Goal: Transaction & Acquisition: Purchase product/service

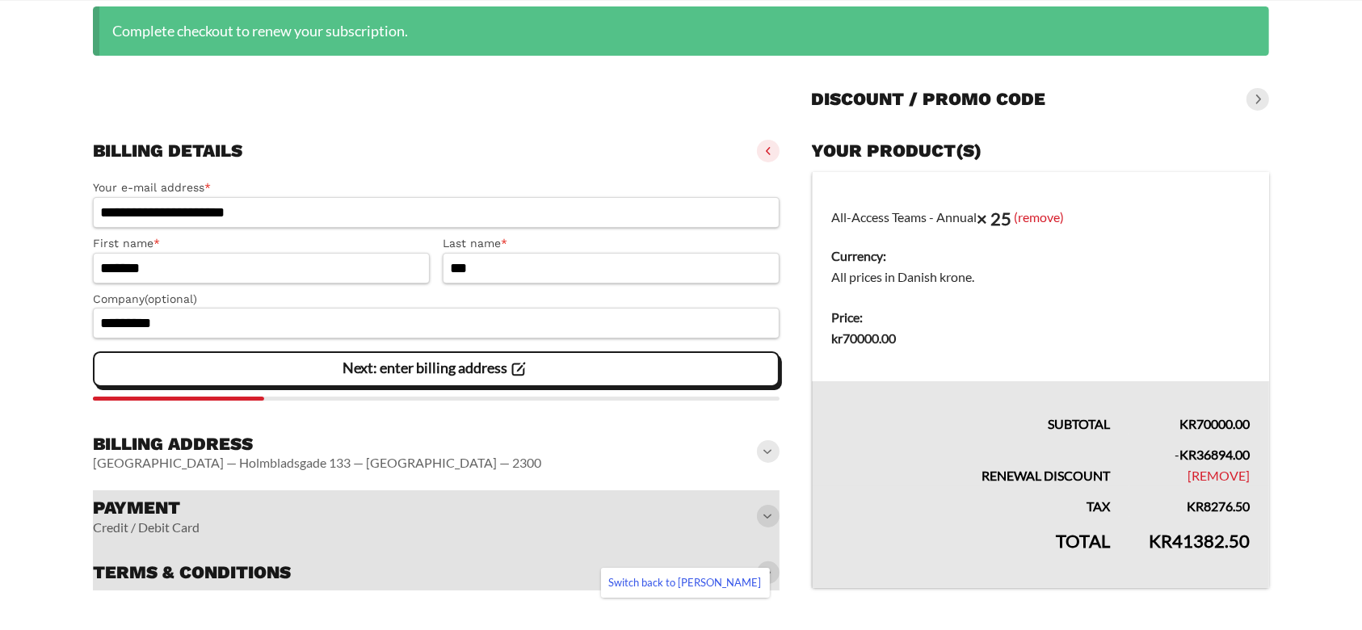
scroll to position [213, 0]
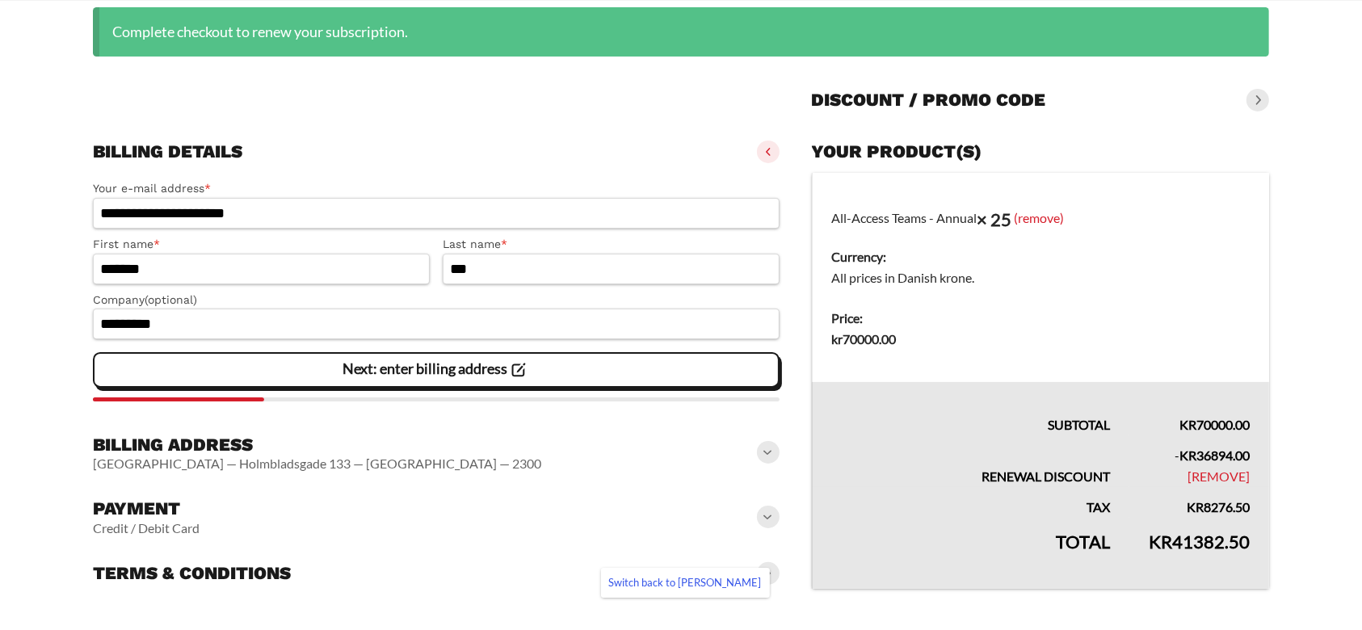
drag, startPoint x: 1254, startPoint y: 539, endPoint x: 1105, endPoint y: 558, distance: 149.9
click at [1105, 558] on tr "Total kr 41382.50" at bounding box center [1040, 553] width 457 height 71
click at [770, 455] on span at bounding box center [768, 452] width 23 height 23
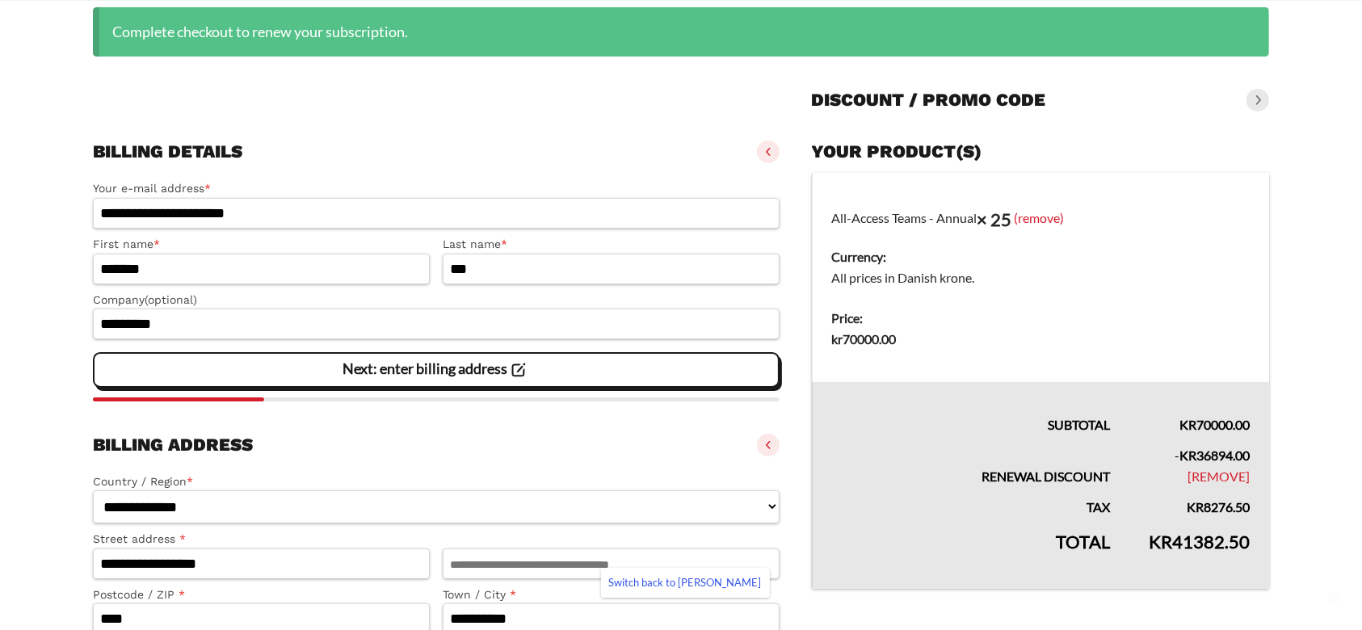
scroll to position [429, 0]
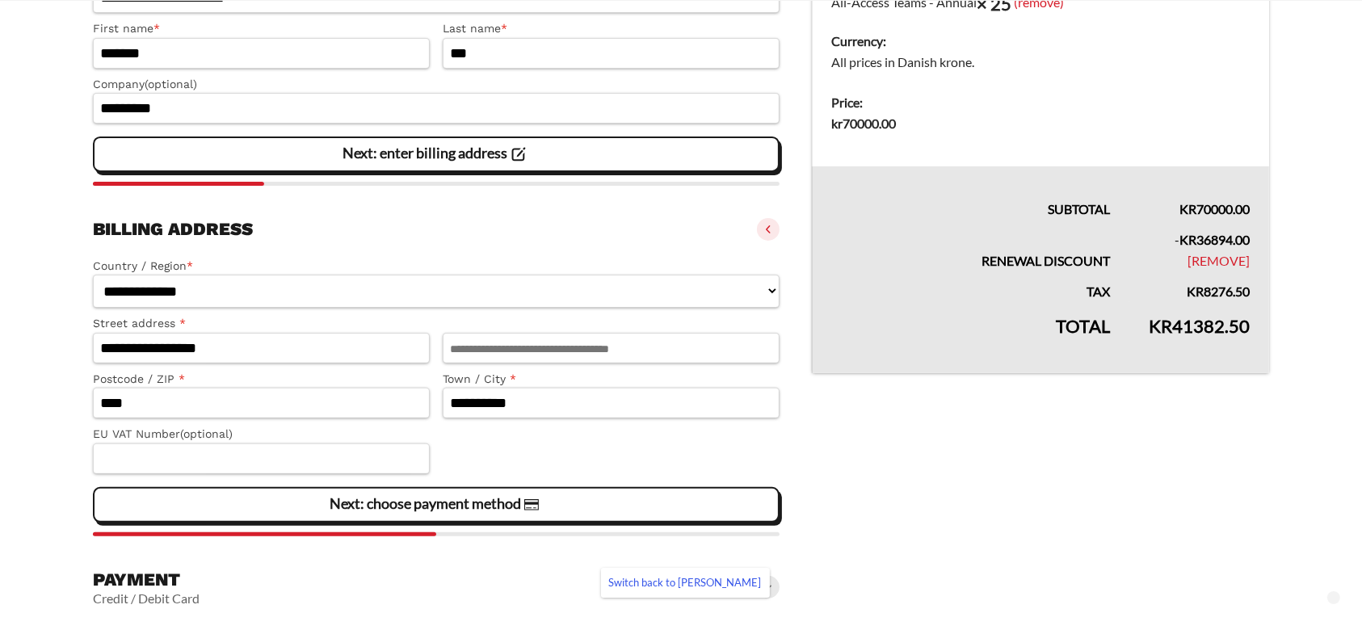
click at [769, 232] on span at bounding box center [768, 229] width 23 height 23
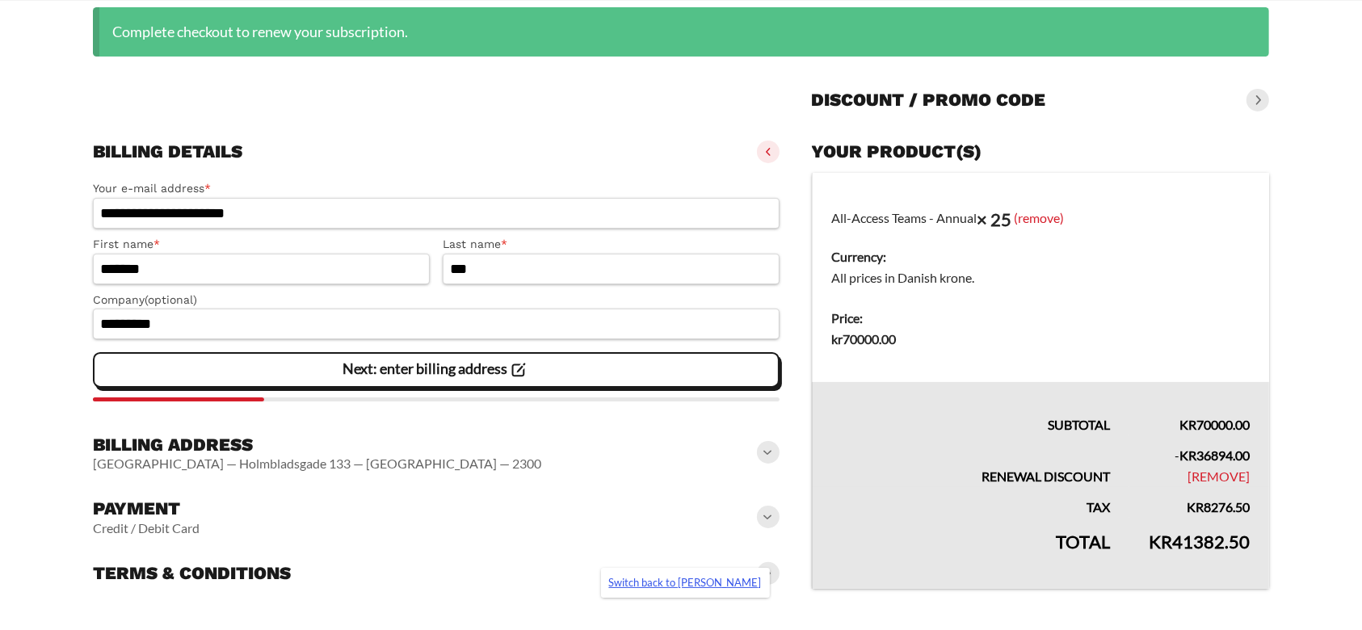
click at [684, 591] on link "Switch back to Kimberly Serna" at bounding box center [685, 583] width 169 height 30
